Goal: Information Seeking & Learning: Learn about a topic

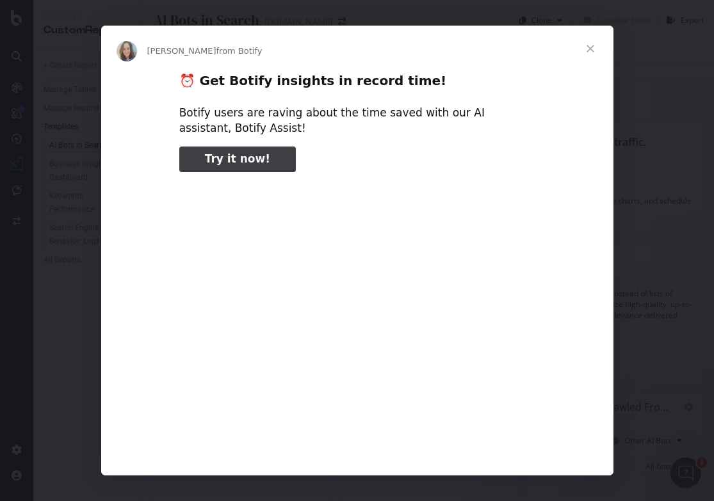
type input "3296666"
click at [587, 49] on span "Close" at bounding box center [590, 49] width 46 height 46
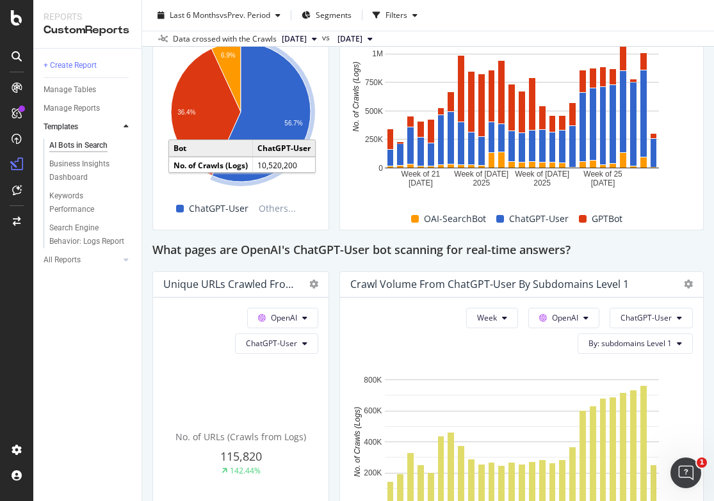
scroll to position [1283, 0]
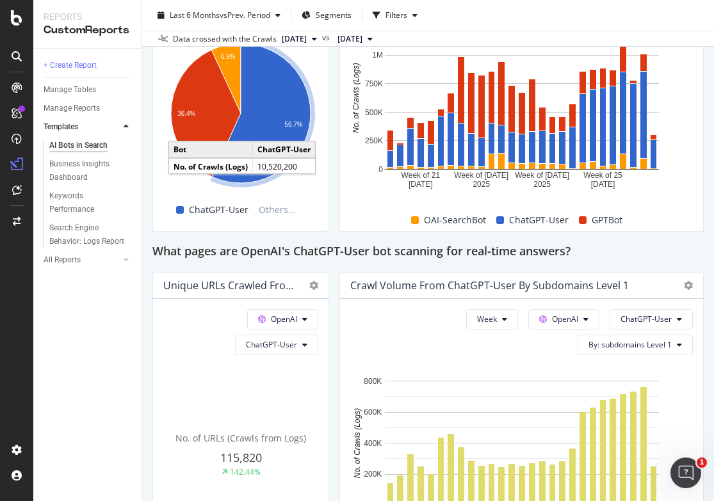
click at [281, 127] on icon "A chart." at bounding box center [261, 114] width 99 height 140
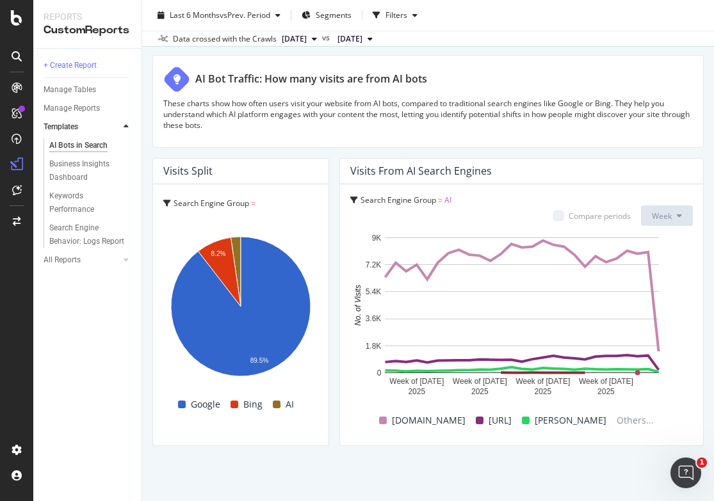
scroll to position [0, 0]
